Goal: Check status: Check status

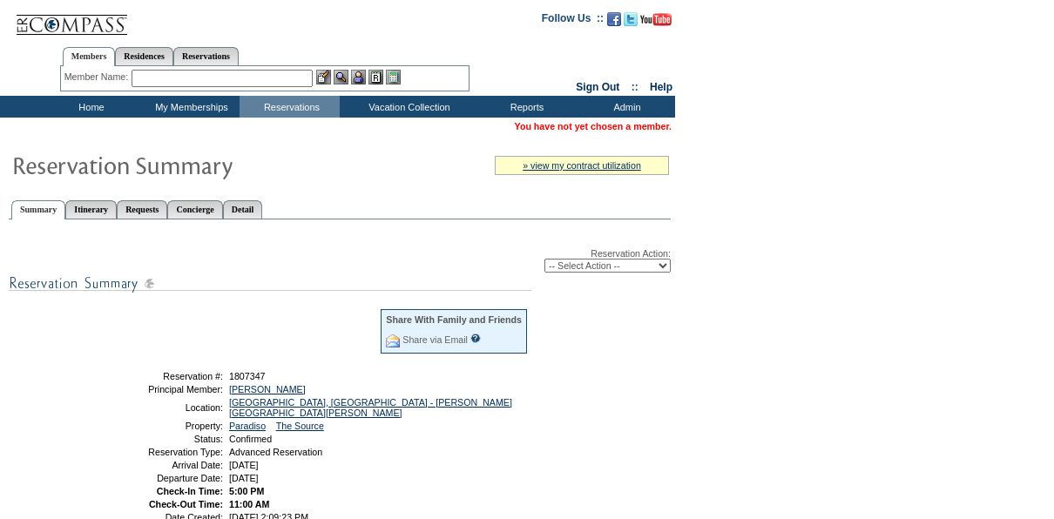
click at [655, 341] on div "Reservation Action: -- Select Action -- Modify Reservation Dates Modify Reserva…" at bounding box center [340, 493] width 662 height 529
click at [246, 388] on link "[PERSON_NAME]" at bounding box center [267, 389] width 77 height 10
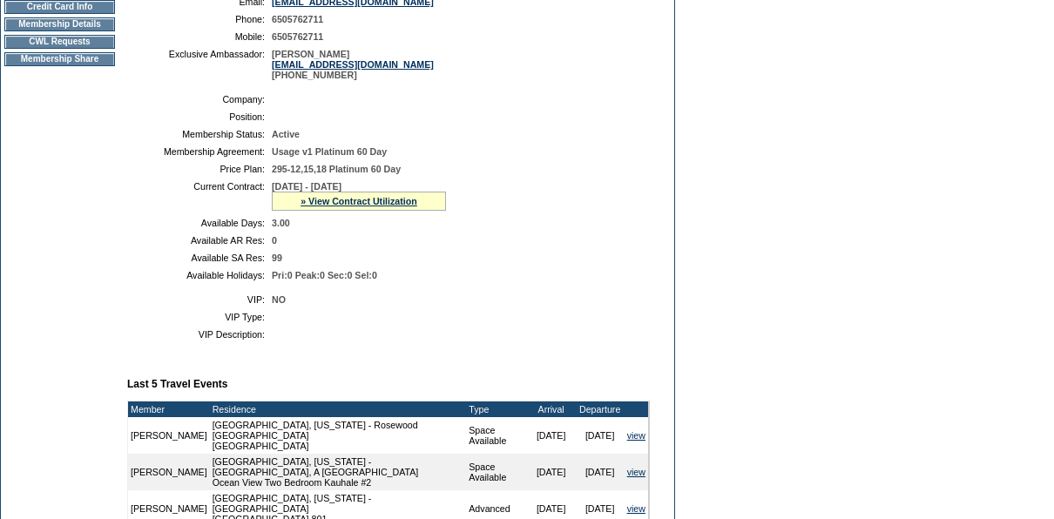
scroll to position [298, 0]
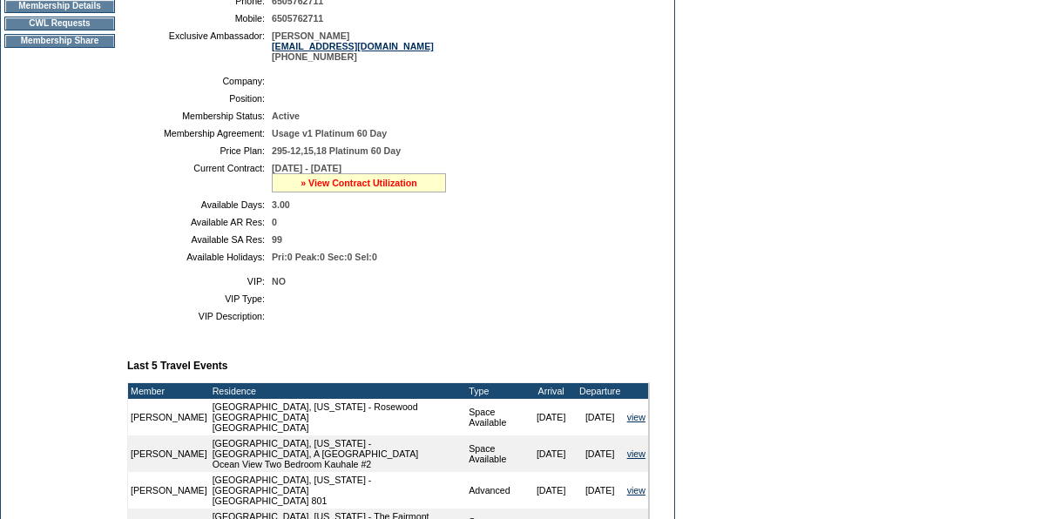
click at [369, 188] on link "» View Contract Utilization" at bounding box center [358, 183] width 117 height 10
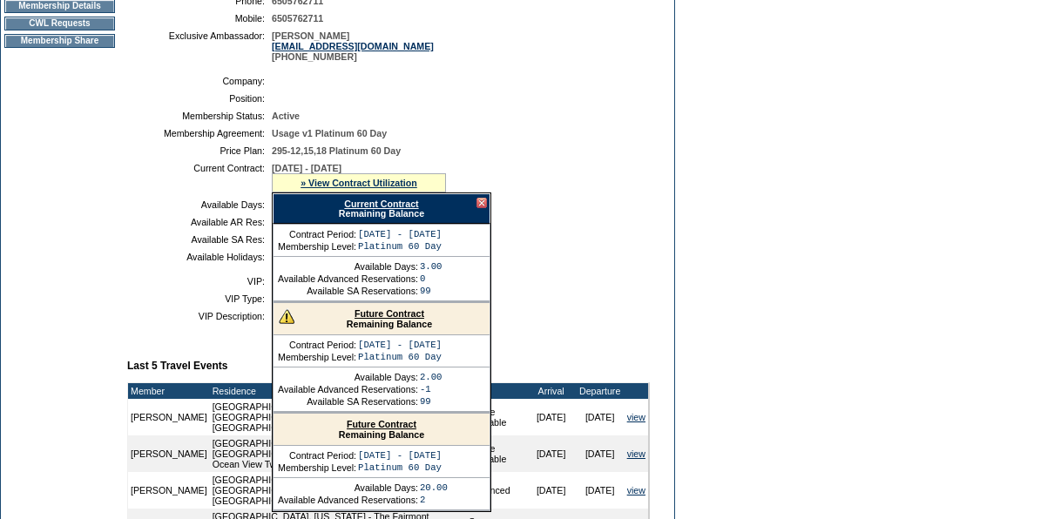
click at [386, 319] on link "Future Contract" at bounding box center [389, 313] width 70 height 10
click at [574, 227] on td "0" at bounding box center [457, 222] width 371 height 10
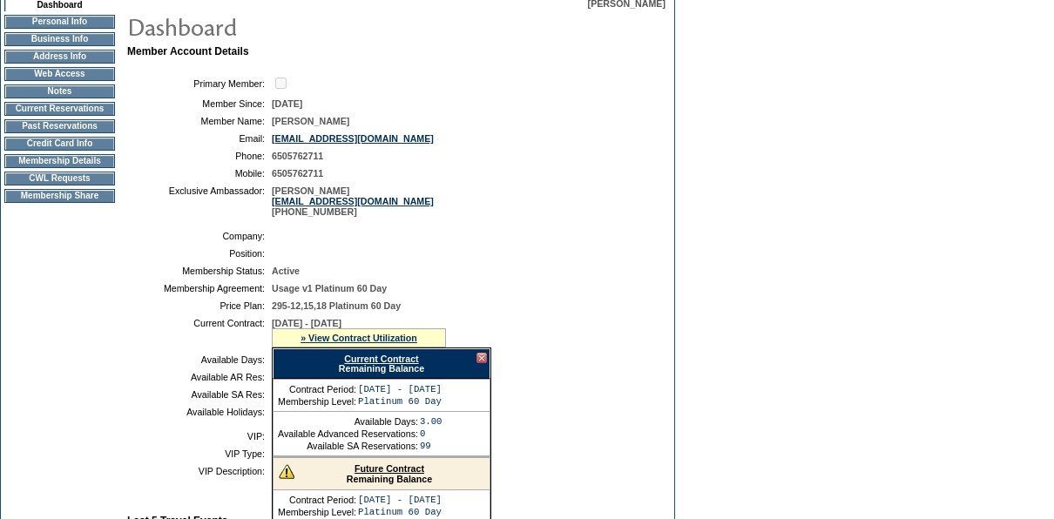
scroll to position [91, 0]
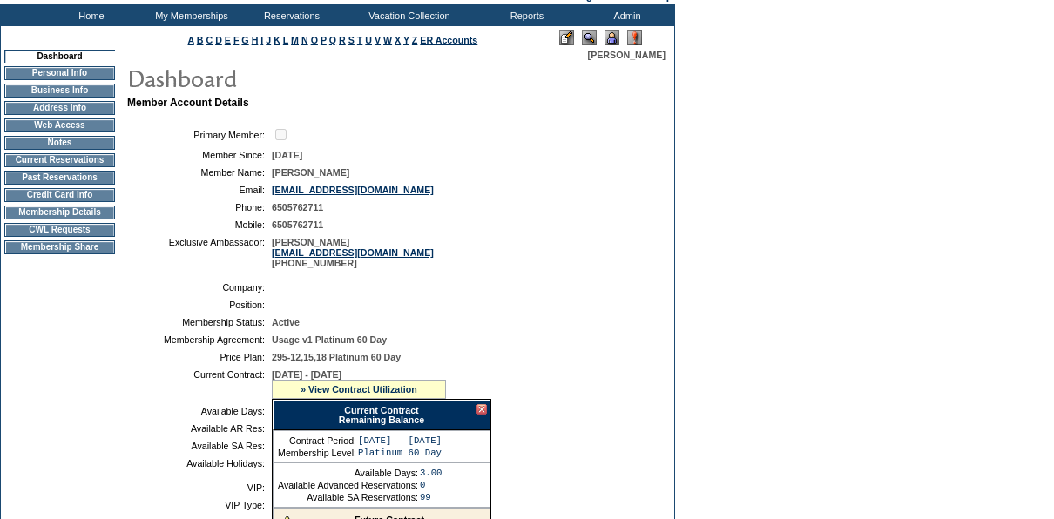
click at [90, 219] on td "Membership Details" at bounding box center [59, 213] width 111 height 14
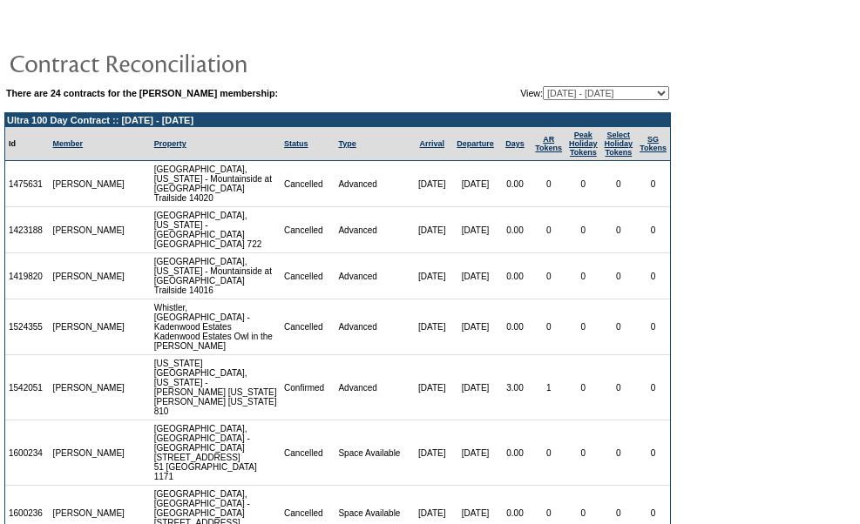
scroll to position [678, 0]
